Goal: Book appointment/travel/reservation

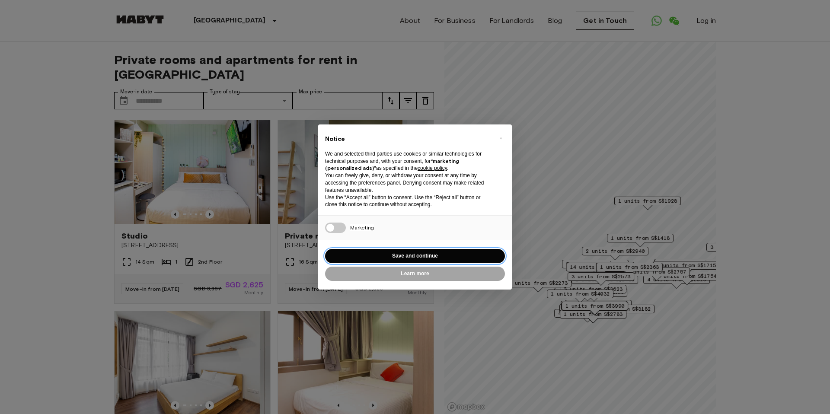
click at [436, 254] on button "Save and continue" at bounding box center [415, 256] width 180 height 14
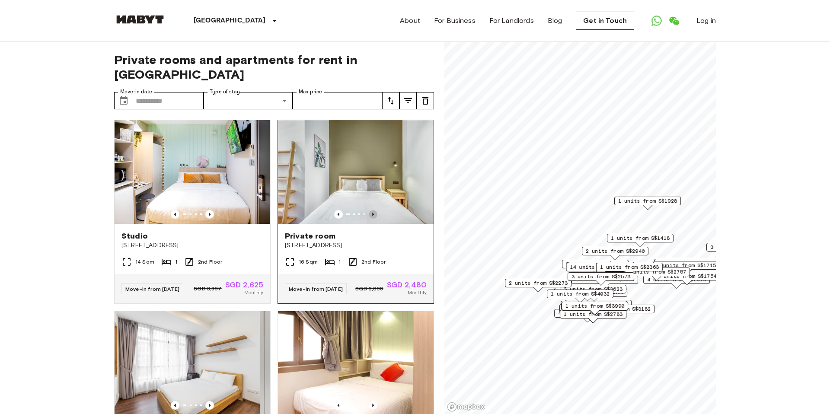
click at [373, 213] on icon "Previous image" at bounding box center [373, 214] width 2 height 3
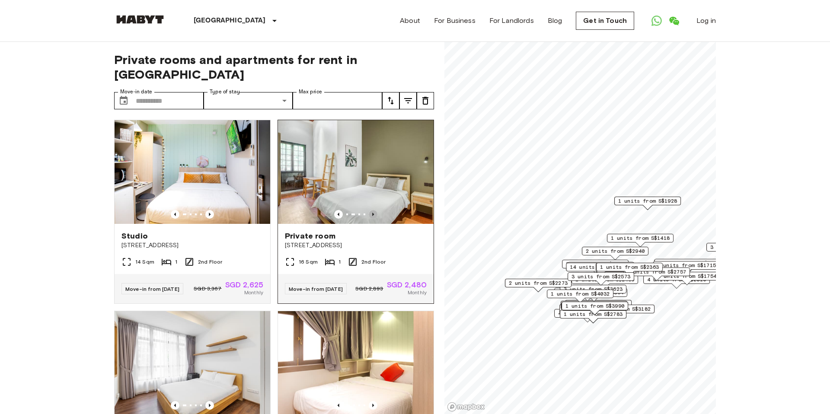
click at [373, 213] on icon "Previous image" at bounding box center [373, 214] width 2 height 3
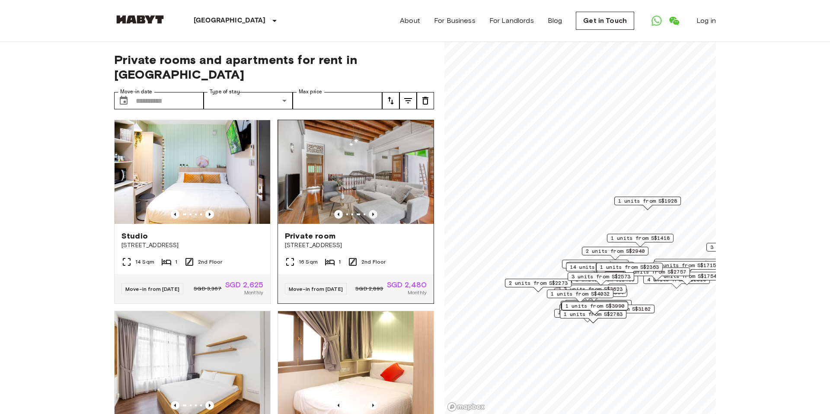
click at [373, 213] on icon "Previous image" at bounding box center [373, 214] width 2 height 3
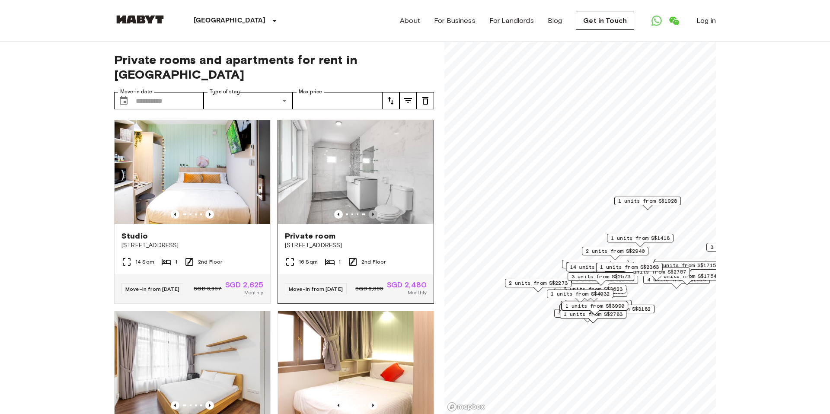
click at [373, 213] on icon "Previous image" at bounding box center [373, 214] width 2 height 3
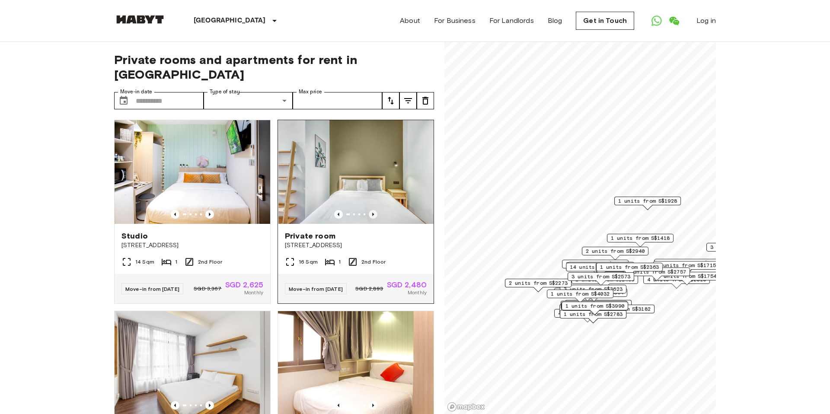
click at [373, 213] on icon "Previous image" at bounding box center [373, 214] width 2 height 3
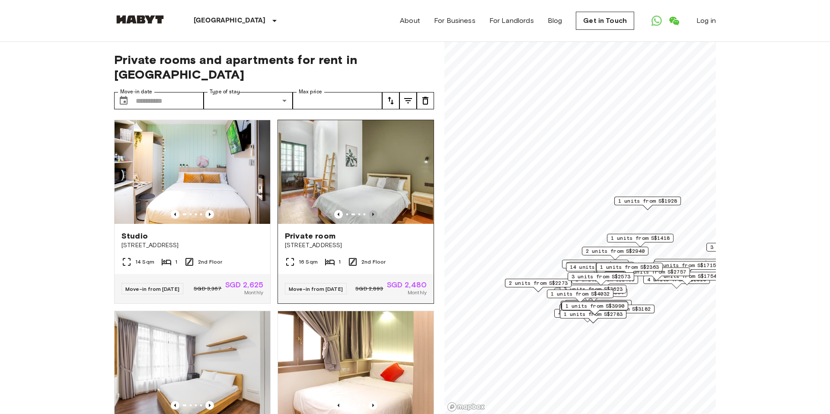
click at [373, 213] on icon "Previous image" at bounding box center [373, 214] width 2 height 3
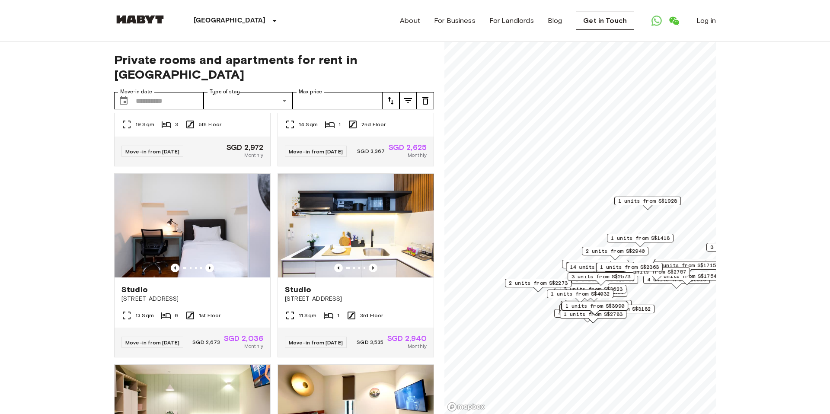
scroll to position [336, 0]
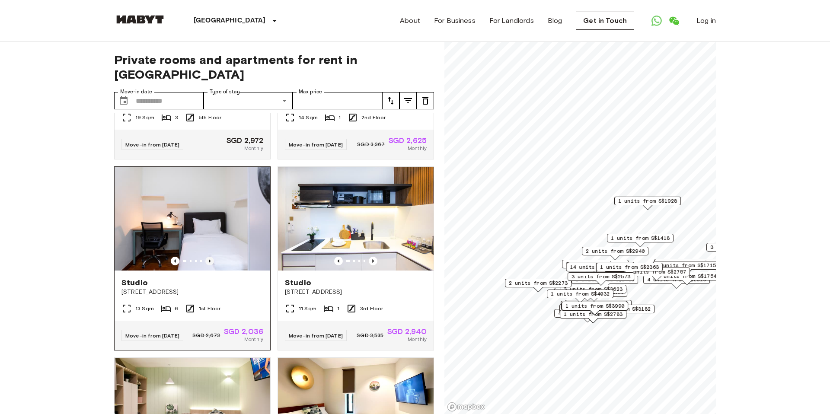
click at [209, 259] on icon "Previous image" at bounding box center [210, 260] width 2 height 3
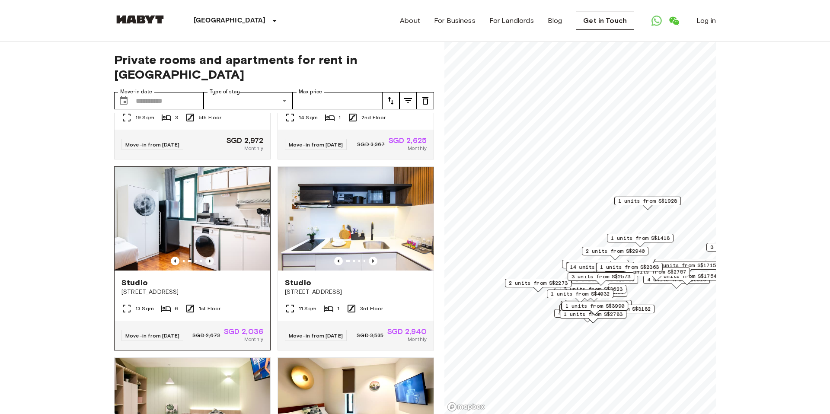
click at [209, 259] on icon "Previous image" at bounding box center [210, 260] width 2 height 3
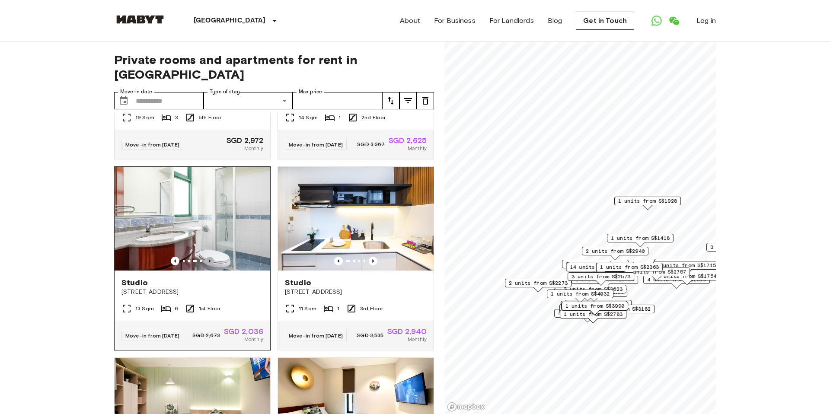
click at [209, 259] on icon "Previous image" at bounding box center [210, 260] width 2 height 3
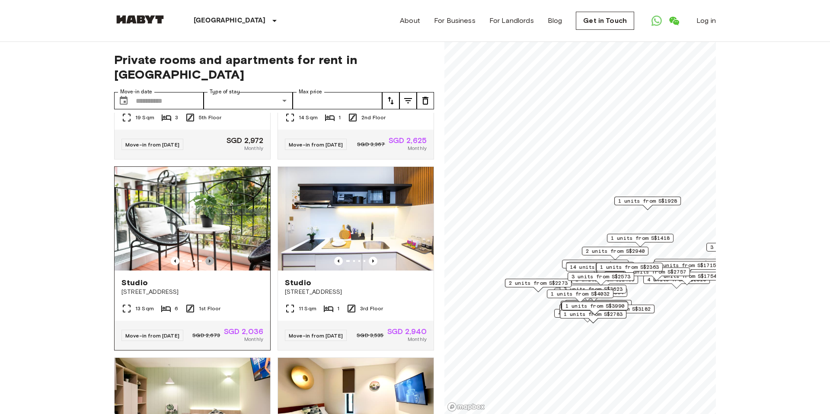
click at [209, 259] on icon "Previous image" at bounding box center [210, 260] width 2 height 3
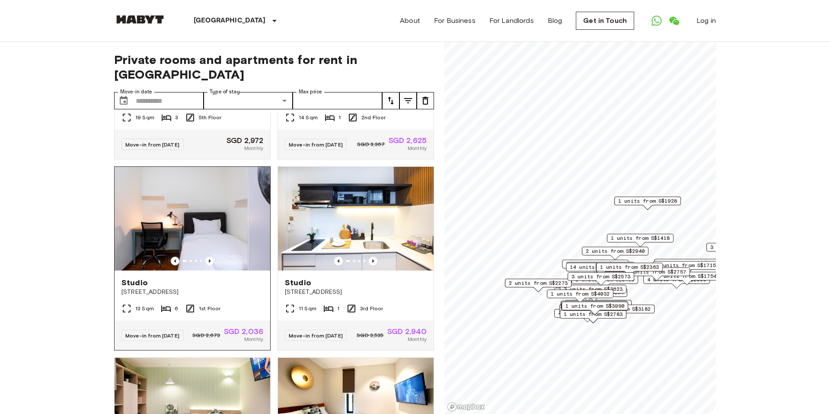
click at [220, 220] on img at bounding box center [193, 219] width 156 height 104
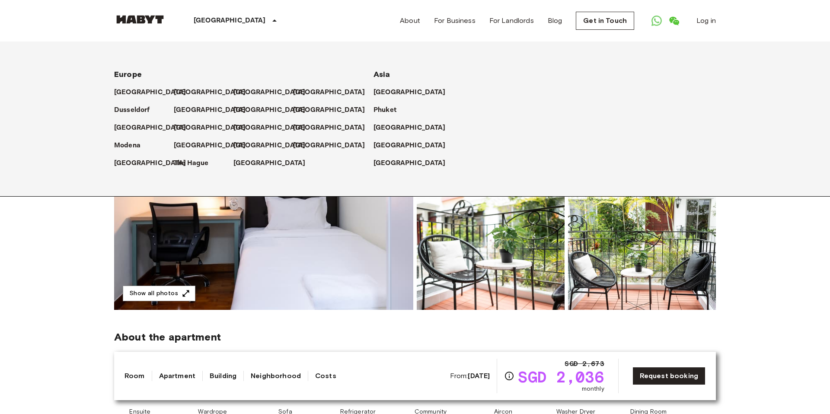
scroll to position [17, 0]
